Goal: Task Accomplishment & Management: Complete application form

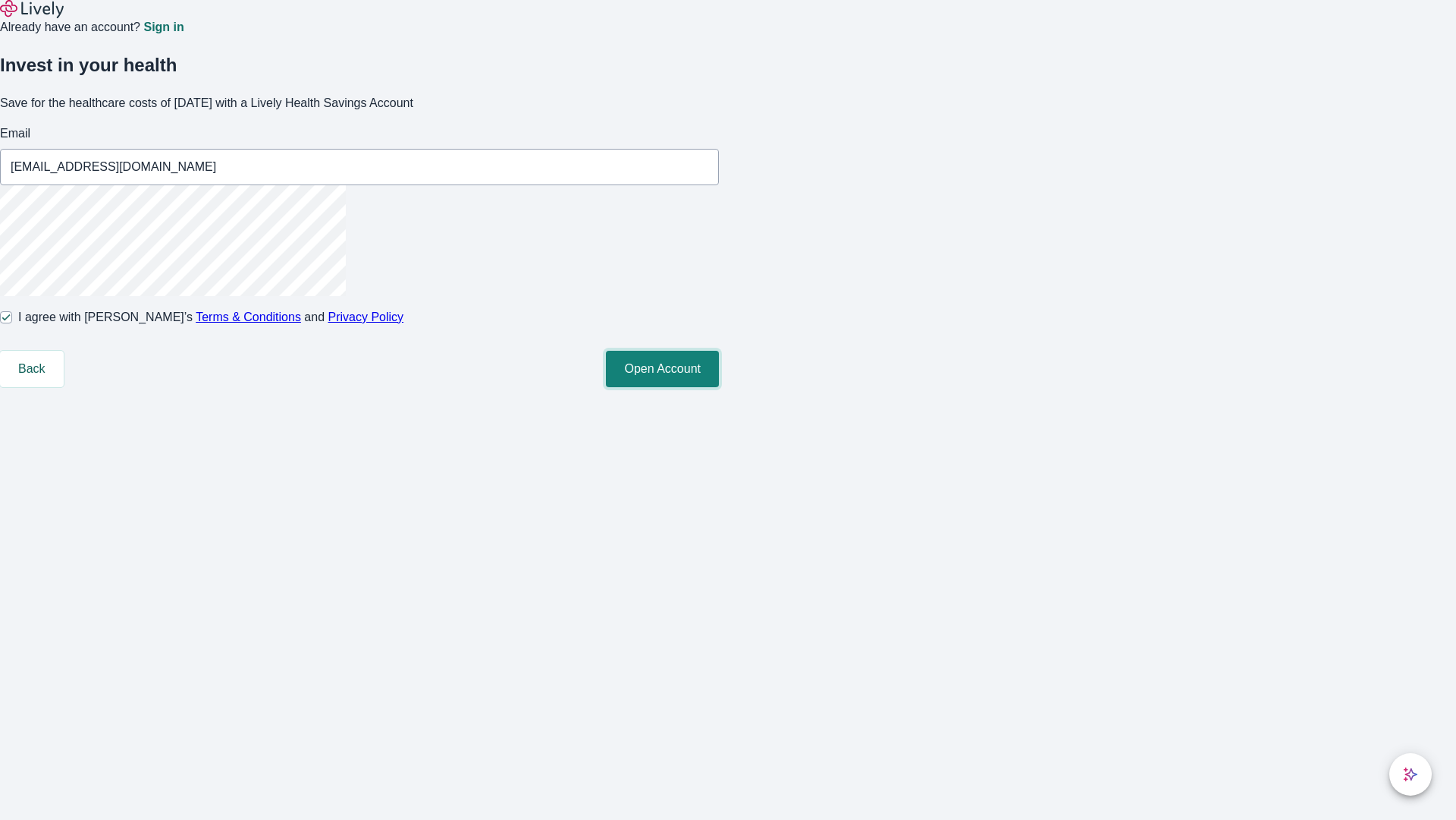
click at [719, 387] on button "Open Account" at bounding box center [663, 369] width 113 height 36
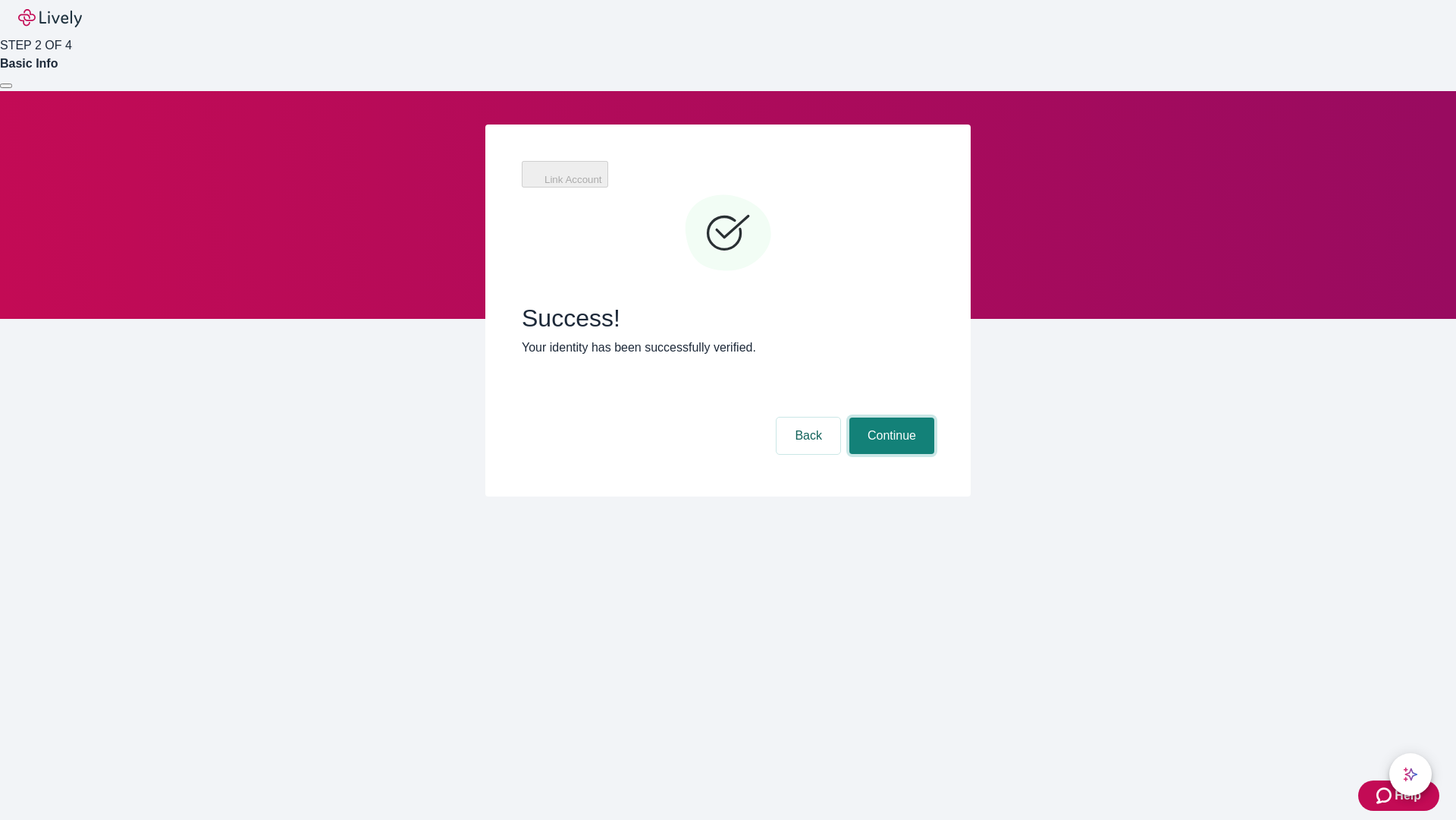
click at [890, 417] on button "Continue" at bounding box center [891, 436] width 85 height 36
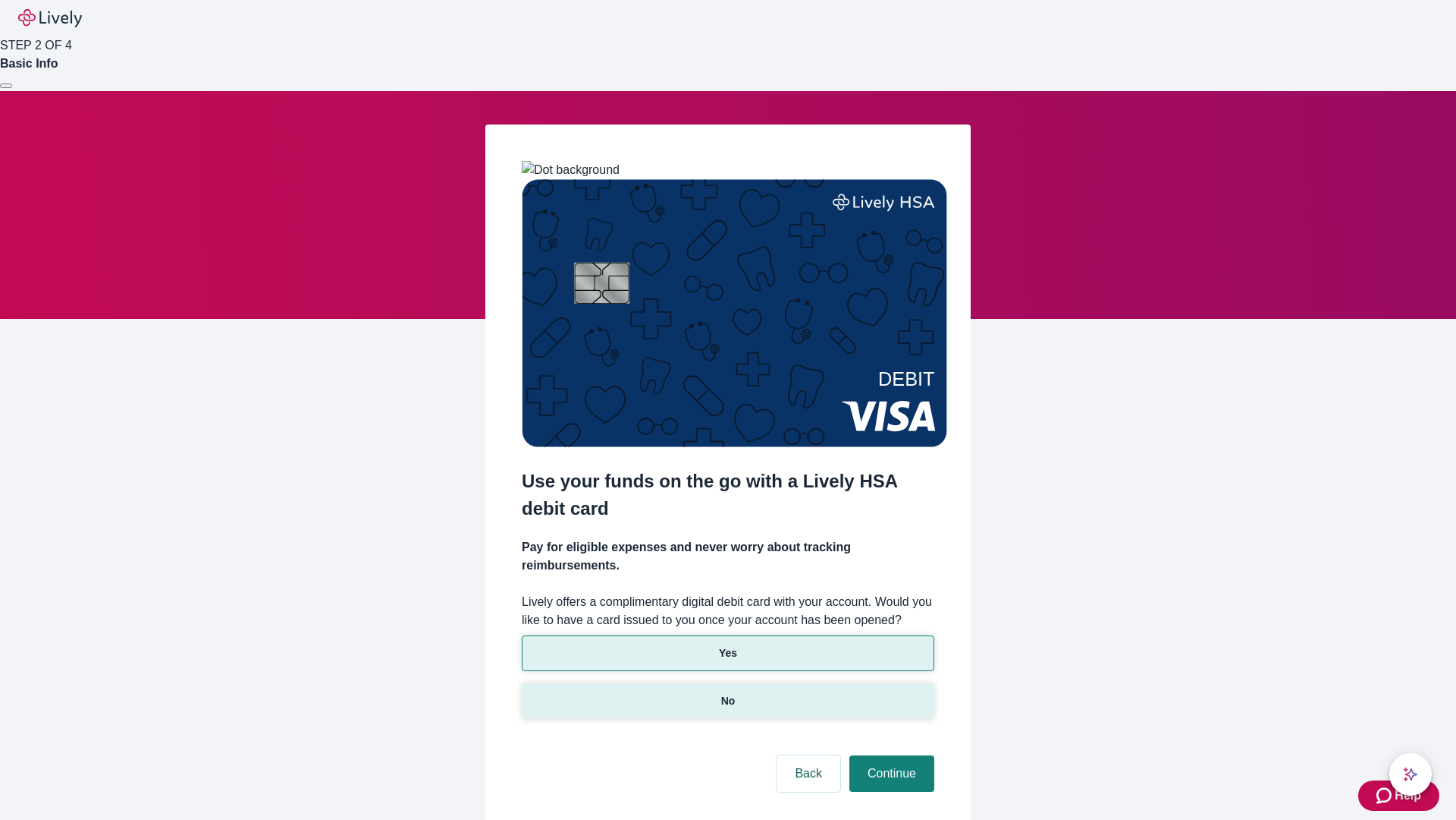
click at [728, 693] on p "No" at bounding box center [728, 701] width 15 height 15
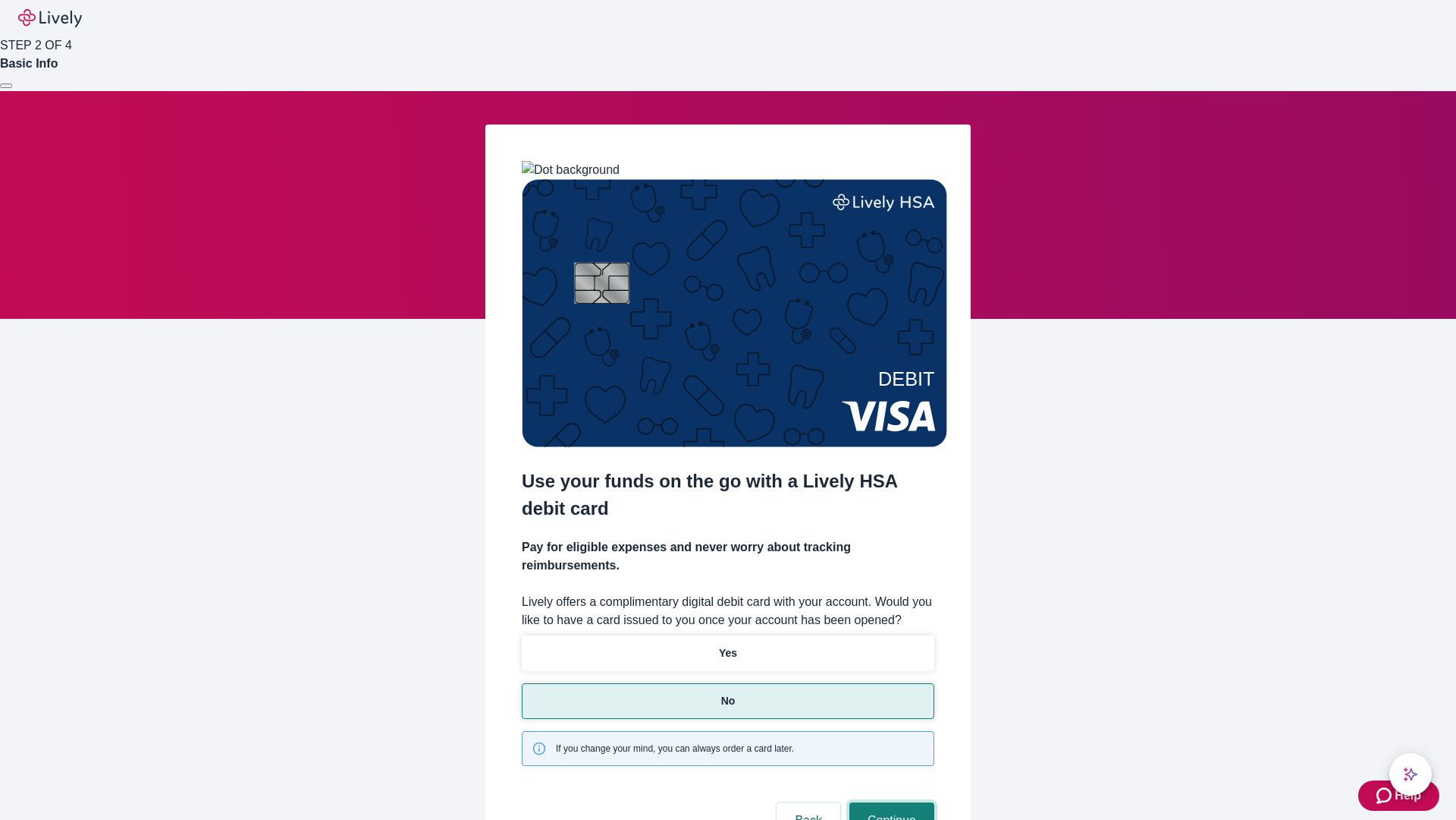
click at [890, 802] on button "Continue" at bounding box center [891, 820] width 85 height 36
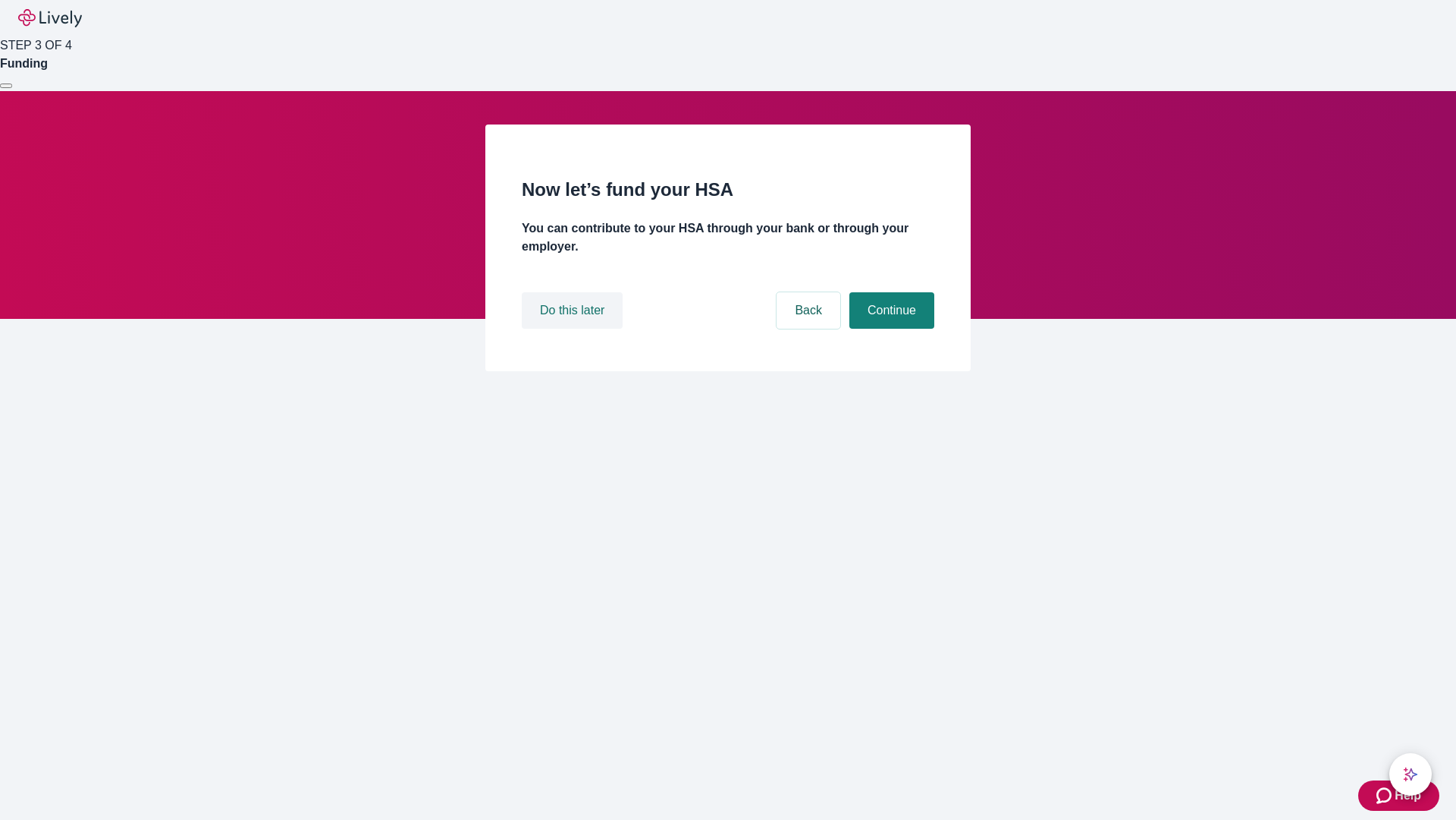
click at [575, 329] on button "Do this later" at bounding box center [572, 311] width 101 height 36
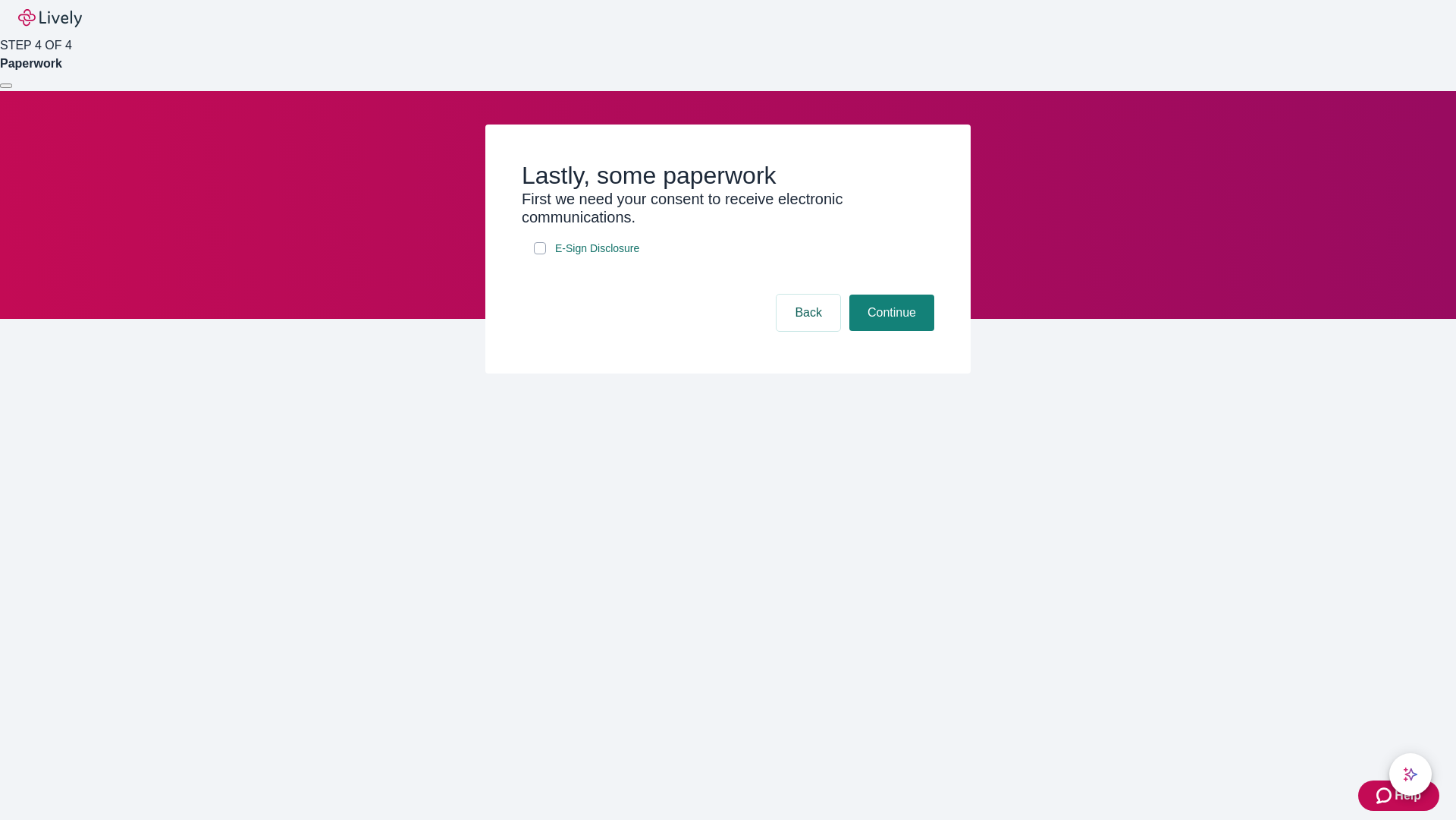
click at [540, 254] on input "E-Sign Disclosure" at bounding box center [539, 248] width 12 height 12
checkbox input "true"
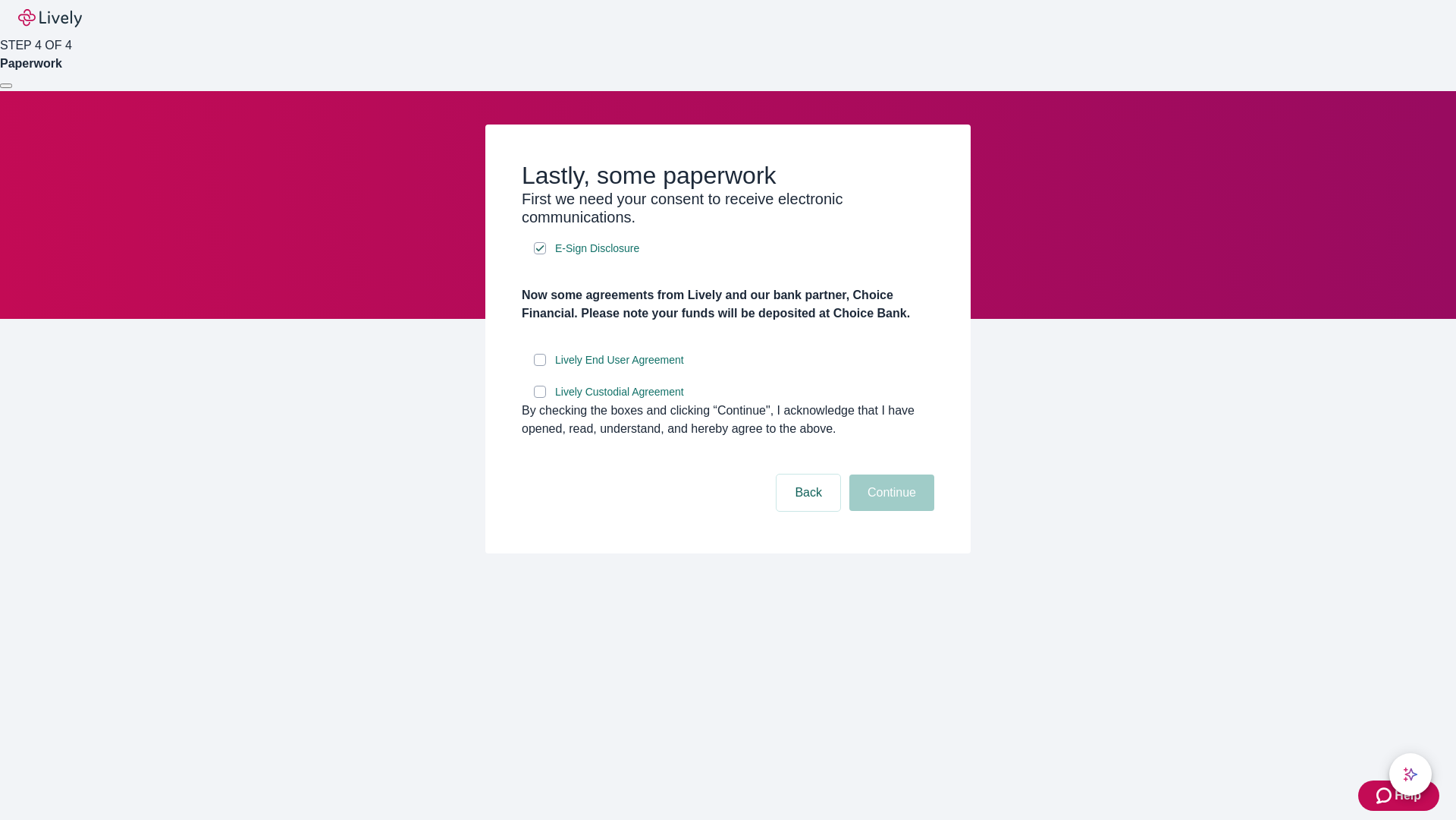
click at [540, 365] on input "Lively End User Agreement" at bounding box center [539, 359] width 12 height 12
checkbox input "true"
click at [540, 397] on input "Lively Custodial Agreement" at bounding box center [539, 391] width 12 height 12
checkbox input "true"
click at [890, 511] on button "Continue" at bounding box center [891, 493] width 85 height 36
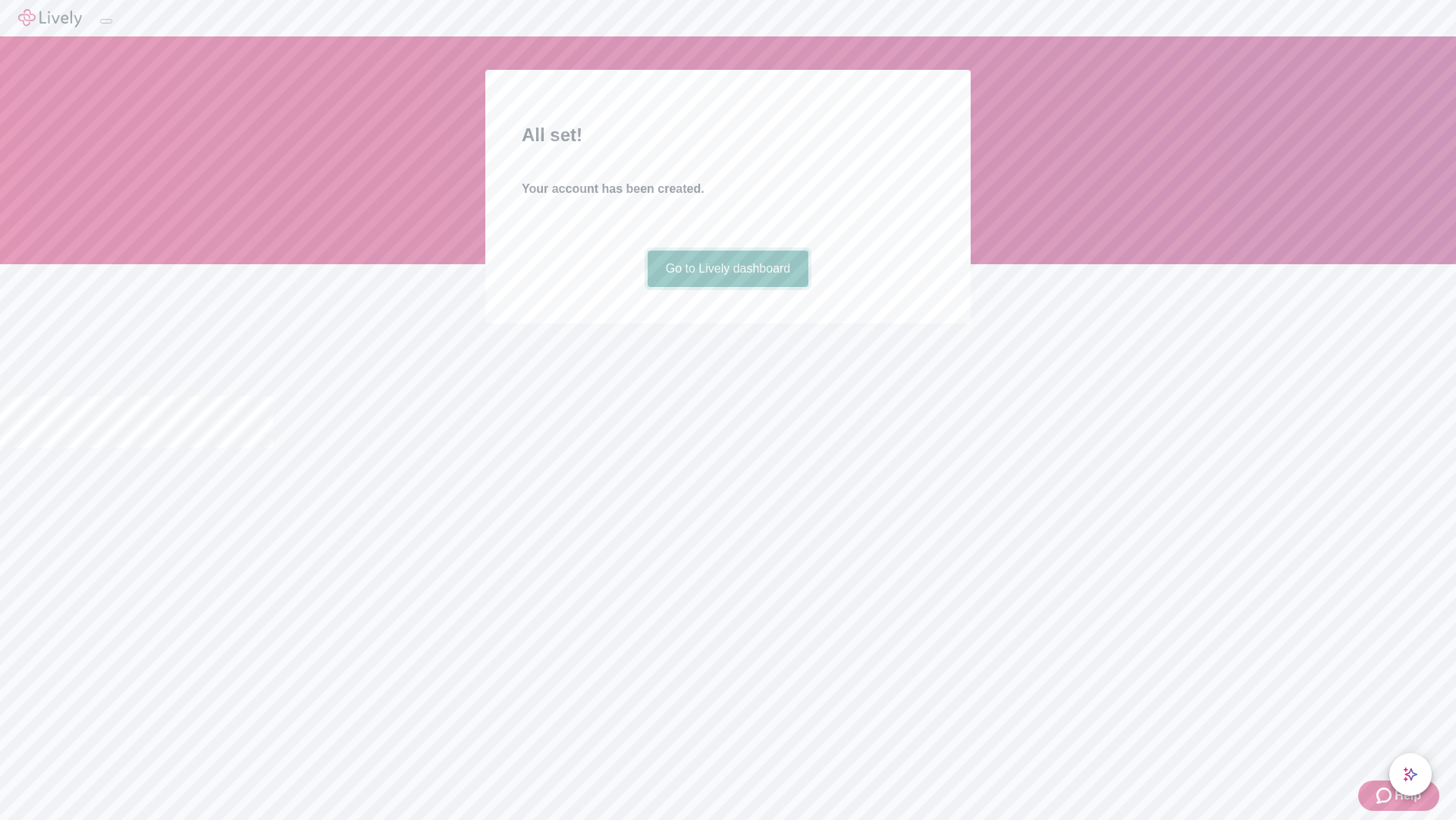
click at [728, 287] on link "Go to Lively dashboard" at bounding box center [728, 269] width 161 height 36
